Goal: Task Accomplishment & Management: Manage account settings

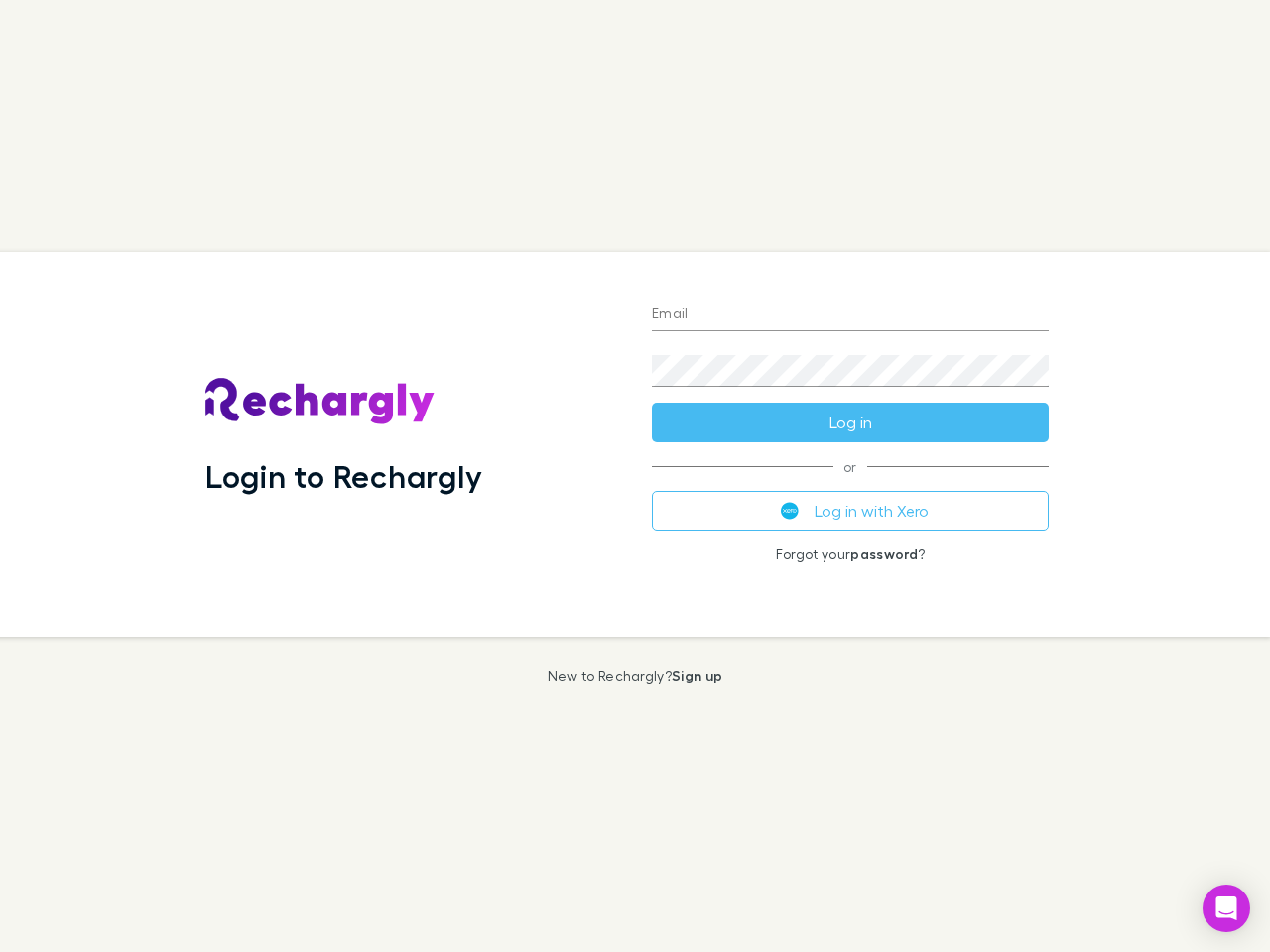
click at [635, 476] on div "Login to Rechargly" at bounding box center [413, 445] width 447 height 385
click at [850, 316] on input "Email" at bounding box center [850, 316] width 397 height 32
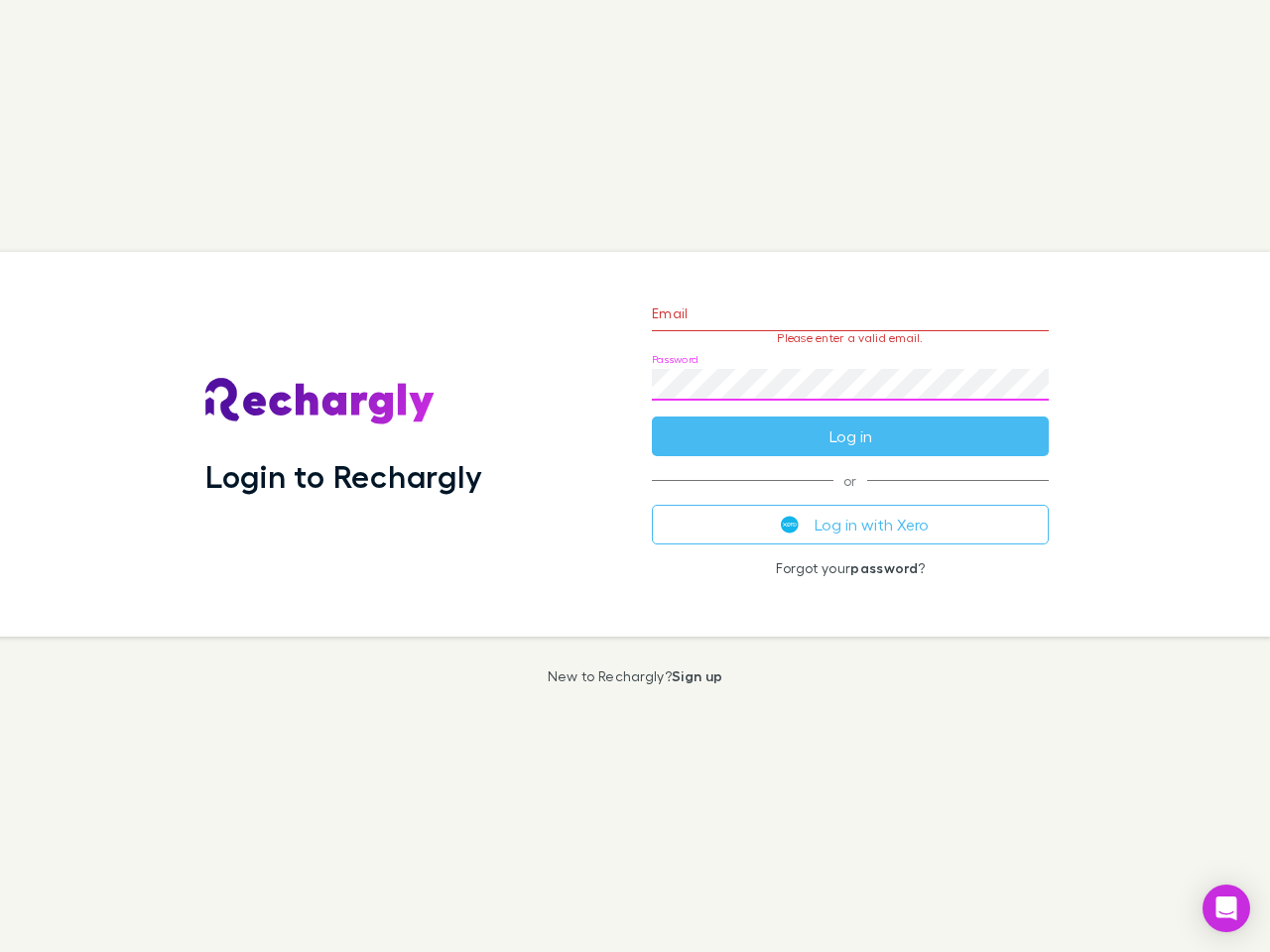
click at [850, 423] on form "Email Please enter a valid email. Password Log in" at bounding box center [850, 370] width 397 height 173
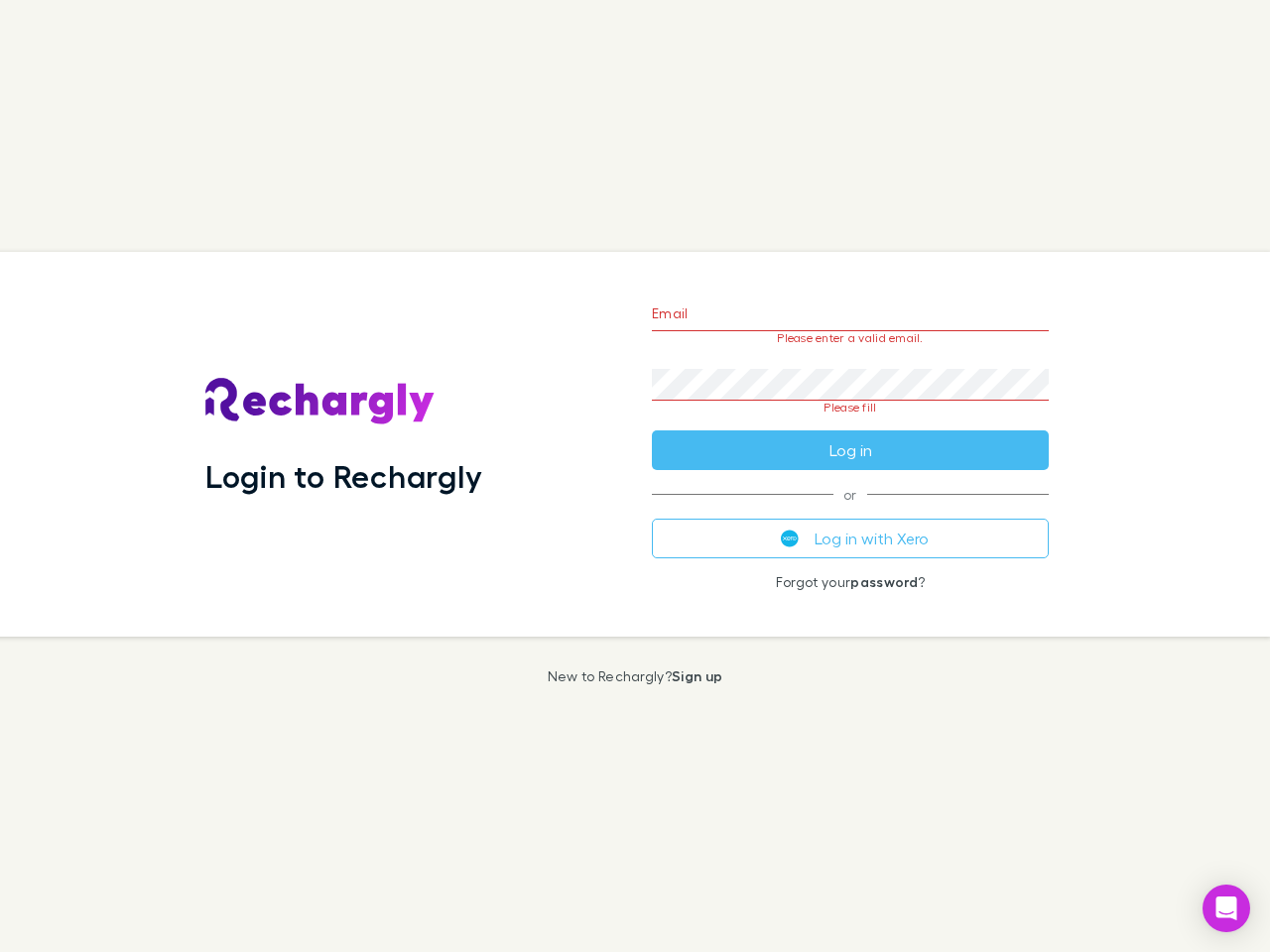
click at [850, 510] on div "Email Please enter a valid email. Password Please fill Log in or Log in with Xe…" at bounding box center [850, 445] width 429 height 385
click at [1226, 908] on icon "Open Intercom Messenger" at bounding box center [1226, 908] width 21 height 24
